Goal: Transaction & Acquisition: Purchase product/service

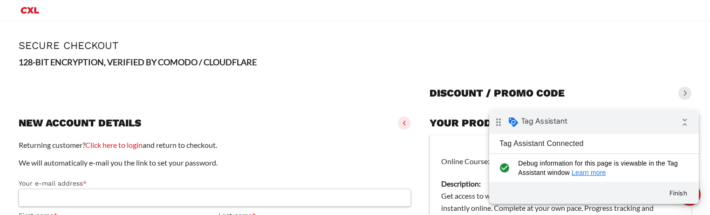
drag, startPoint x: 127, startPoint y: 145, endPoint x: 194, endPoint y: 145, distance: 67.1
click at [127, 145] on link "Click here to login" at bounding box center [113, 144] width 57 height 9
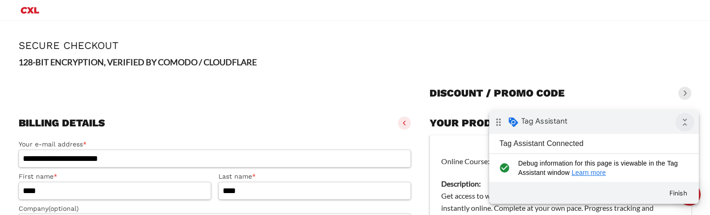
click at [687, 123] on icon "collapse_all" at bounding box center [685, 122] width 19 height 19
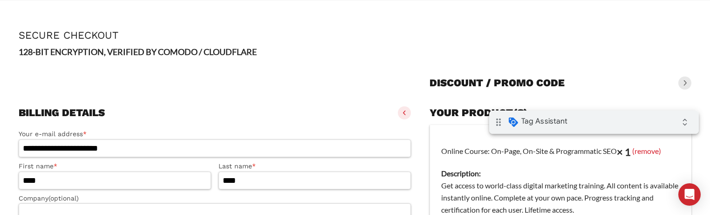
scroll to position [11, 0]
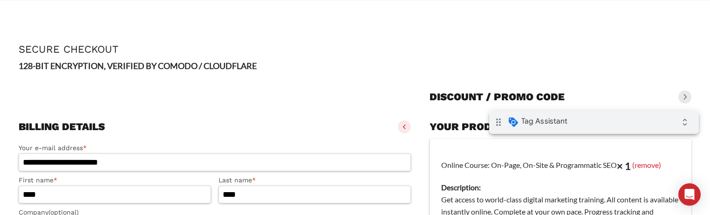
click at [684, 94] on span at bounding box center [684, 96] width 13 height 13
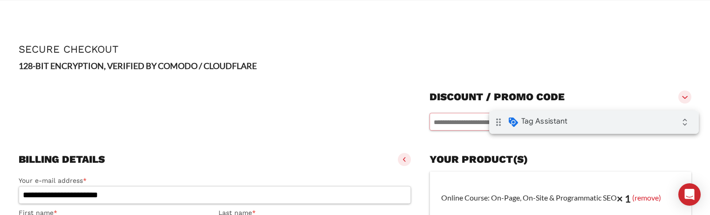
click at [449, 125] on input "text" at bounding box center [540, 122] width 220 height 18
paste input "*********"
type input "*********"
type button "Apply"
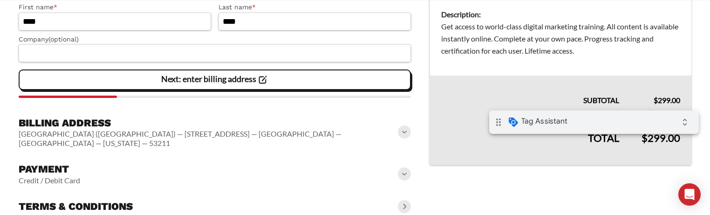
scroll to position [230, 0]
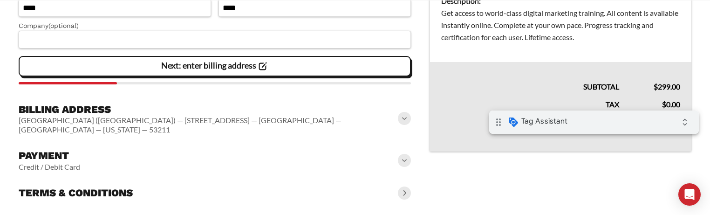
click at [403, 112] on span at bounding box center [404, 118] width 13 height 13
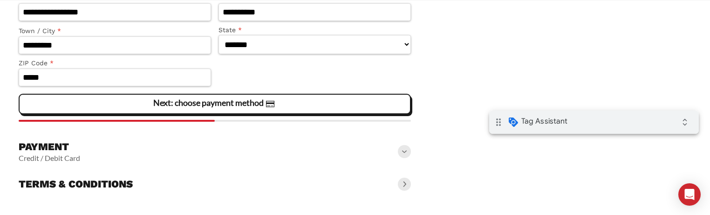
scroll to position [397, 0]
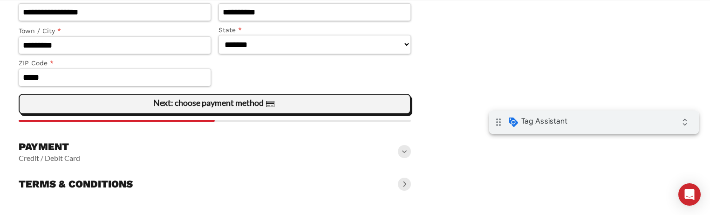
click at [0, 0] on slot "Next: choose payment method" at bounding box center [0, 0] width 0 height 0
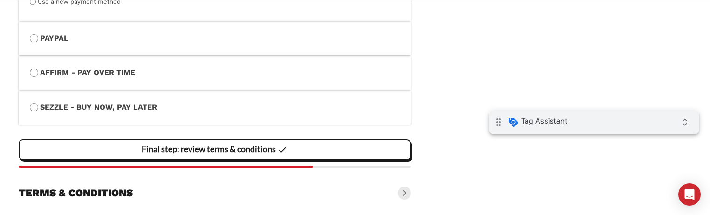
click at [229, 148] on span "Final step: review terms & conditions" at bounding box center [215, 150] width 147 height 20
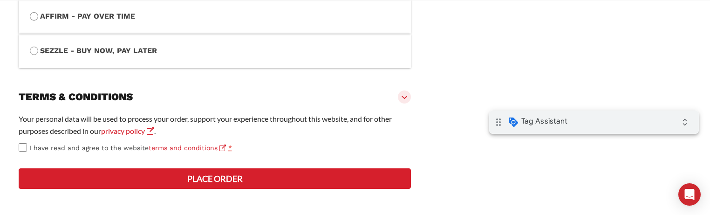
scroll to position [528, 0]
click at [211, 179] on button "Place order" at bounding box center [215, 178] width 392 height 21
